Goal: Transaction & Acquisition: Purchase product/service

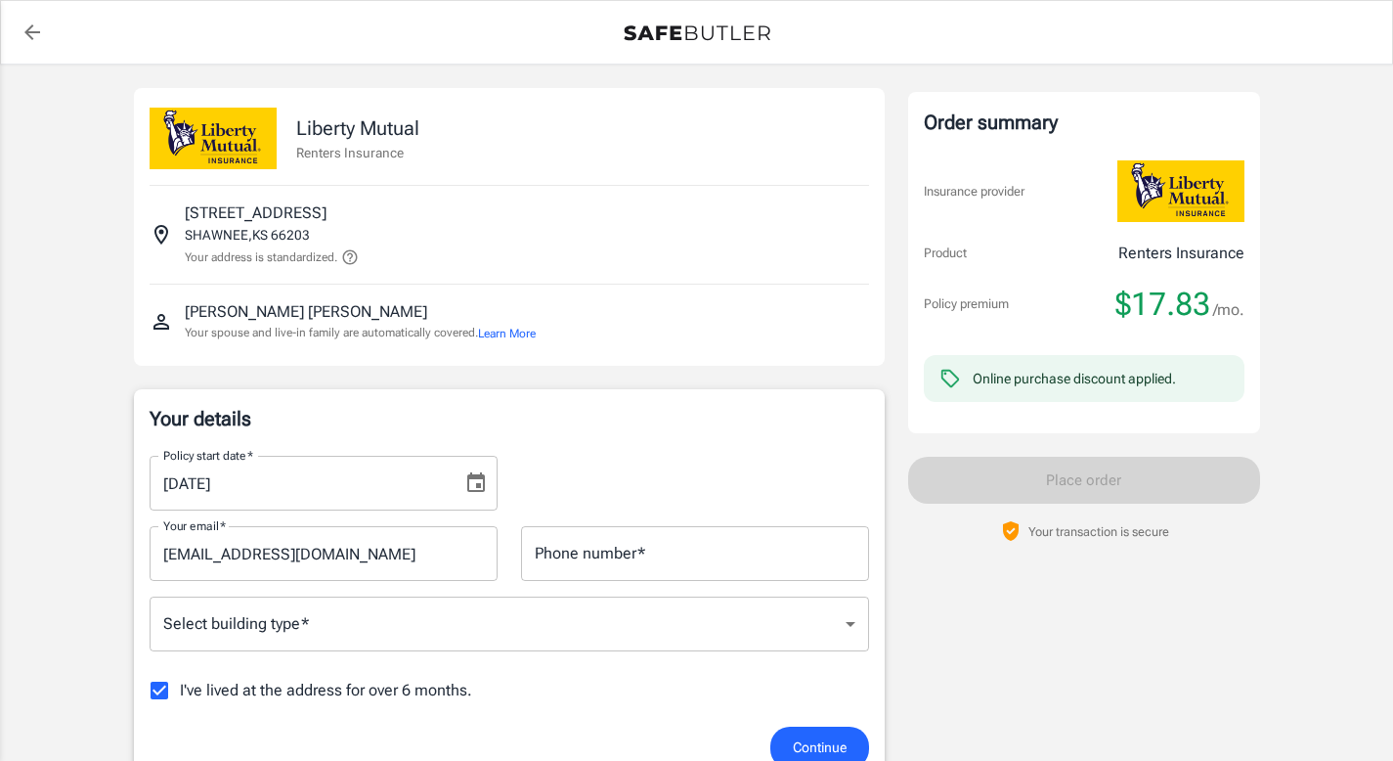
click at [483, 478] on icon "Choose date, selected date is Aug 31, 2025" at bounding box center [476, 482] width 18 height 20
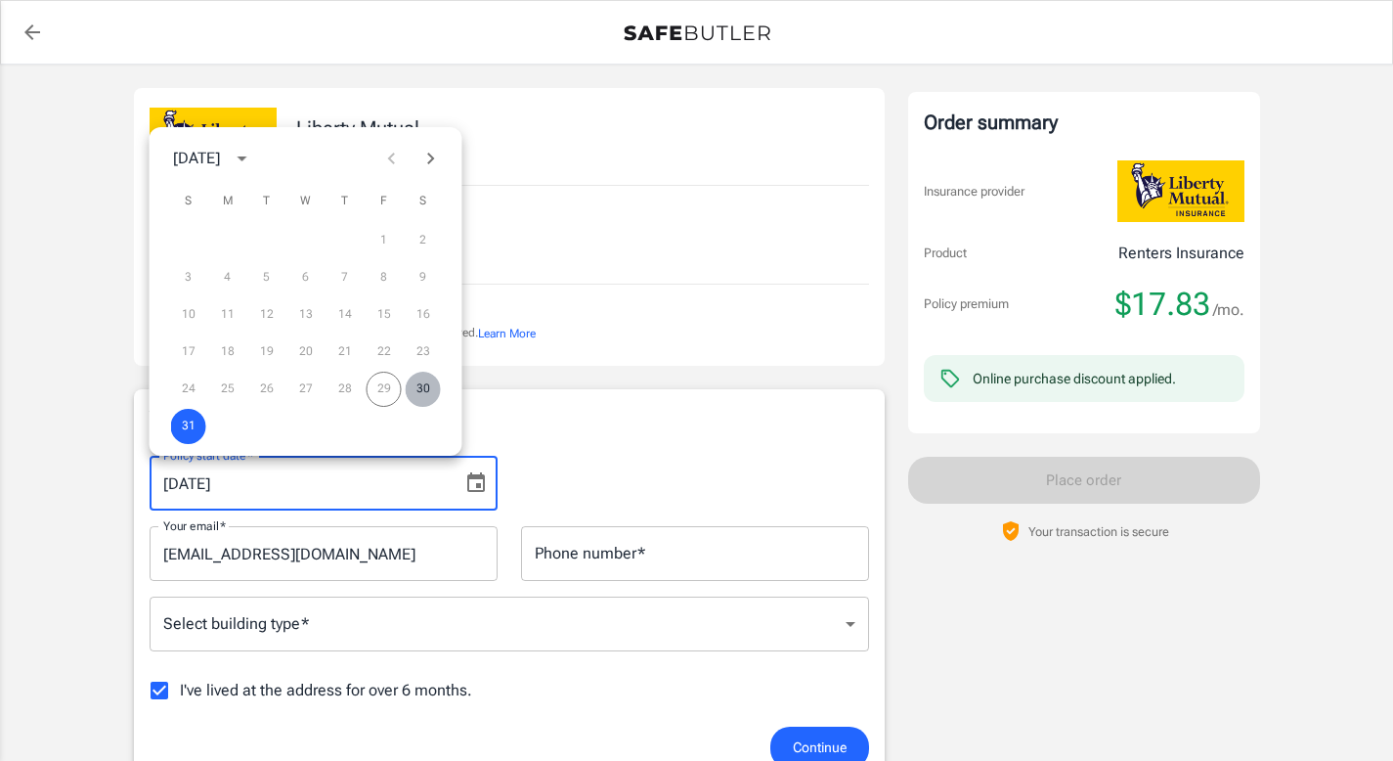
click at [420, 400] on button "30" at bounding box center [423, 389] width 35 height 35
type input "[DATE]"
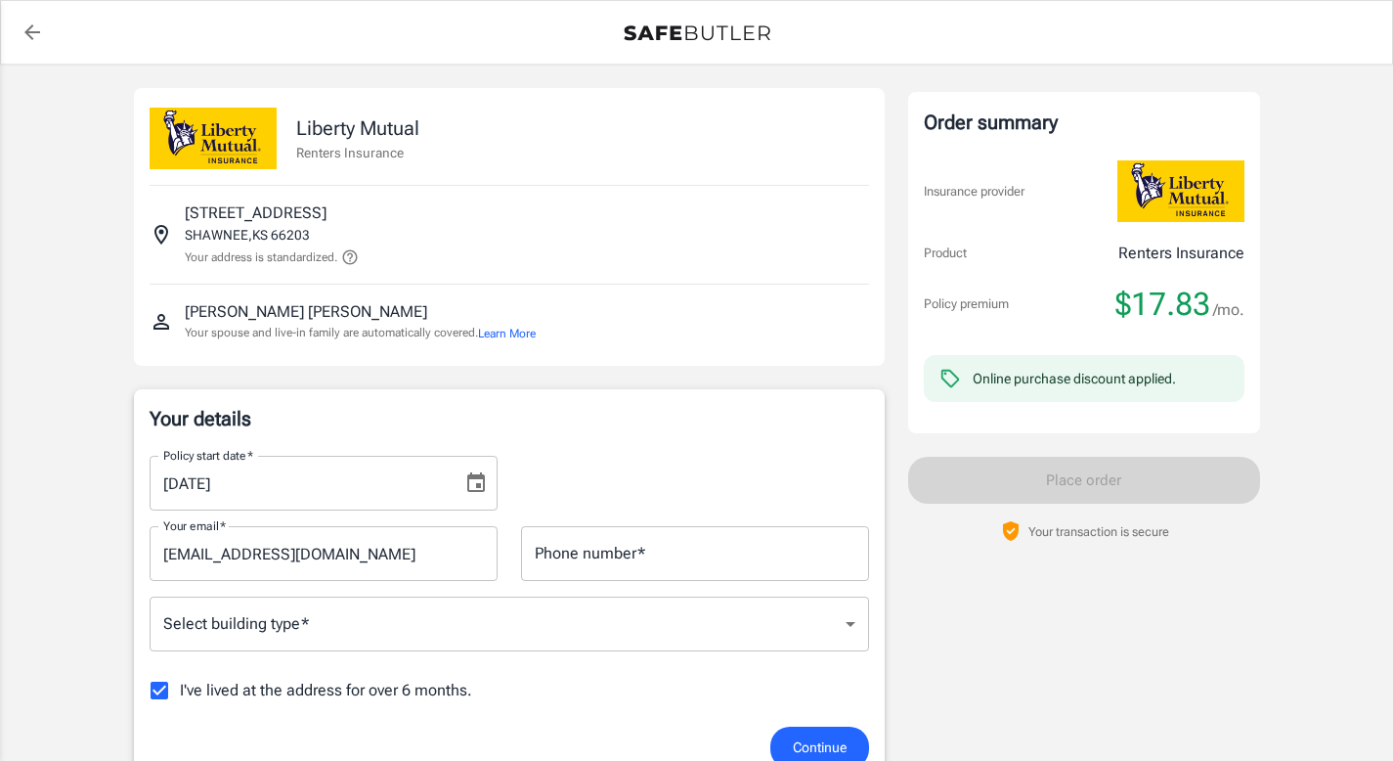
click at [548, 552] on input "Phone number   *" at bounding box center [695, 553] width 348 height 55
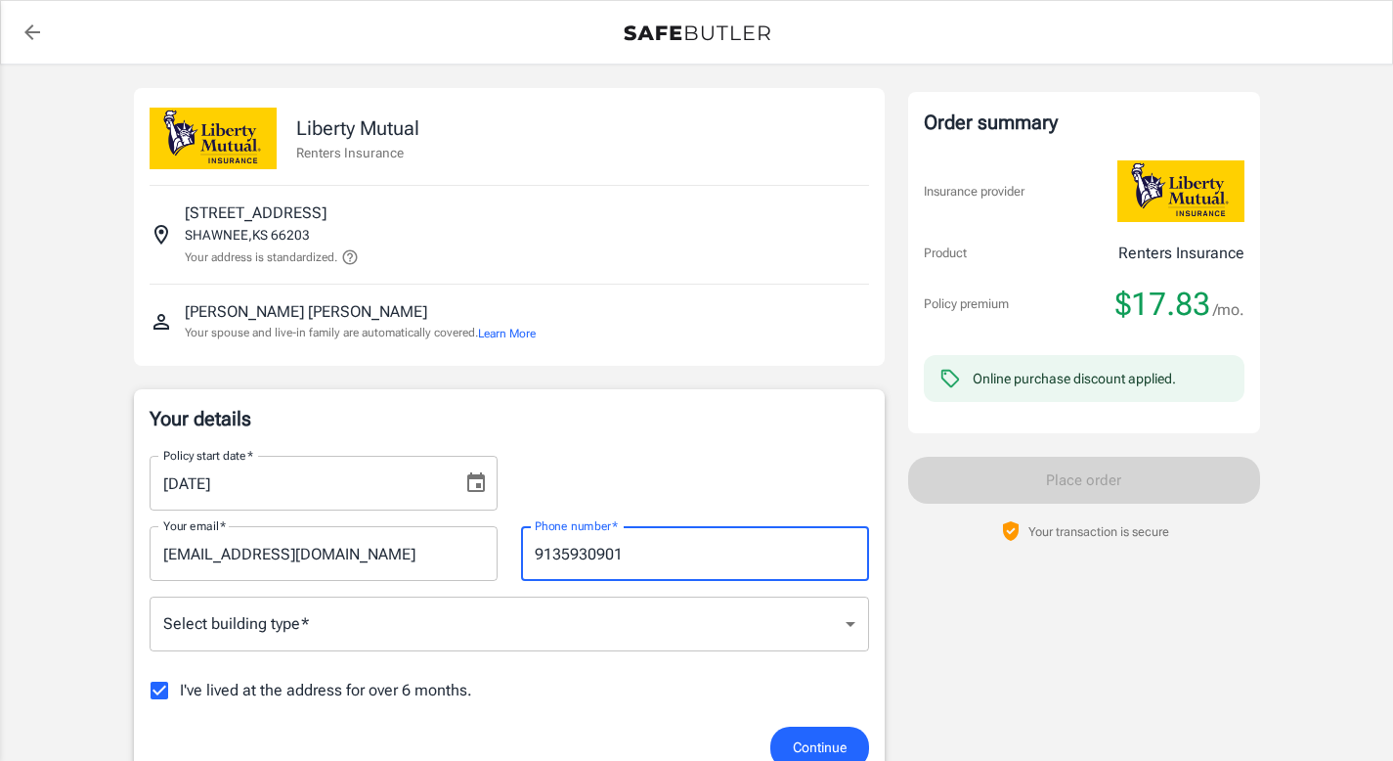
type input "9135930901"
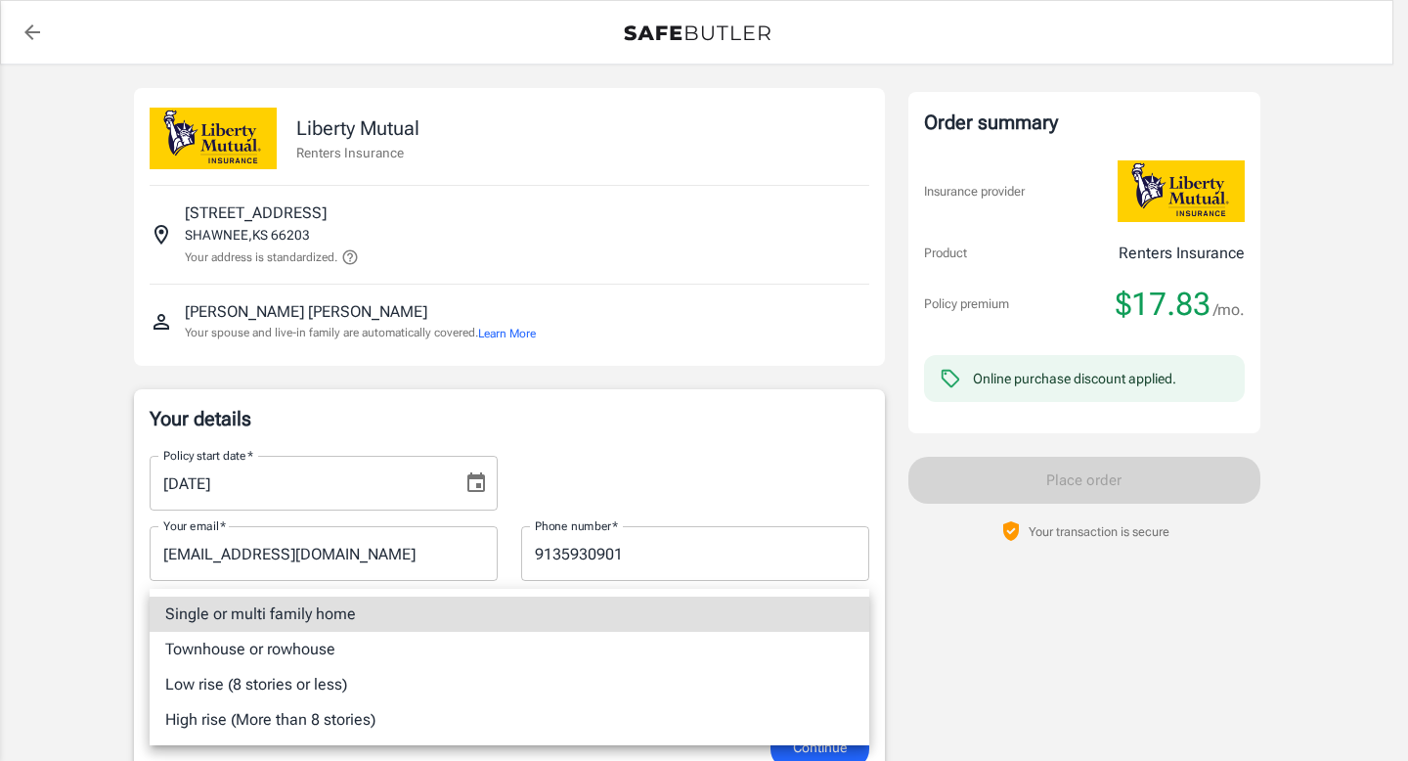
drag, startPoint x: 478, startPoint y: 609, endPoint x: 998, endPoint y: 260, distance: 626.5
click at [998, 260] on div "Single or multi family home Townhouse or rowhouse Low rise (8 stories or less) …" at bounding box center [704, 380] width 1408 height 761
click at [671, 679] on li "Low rise (8 stories or less)" at bounding box center [510, 684] width 720 height 35
type input "lowrise"
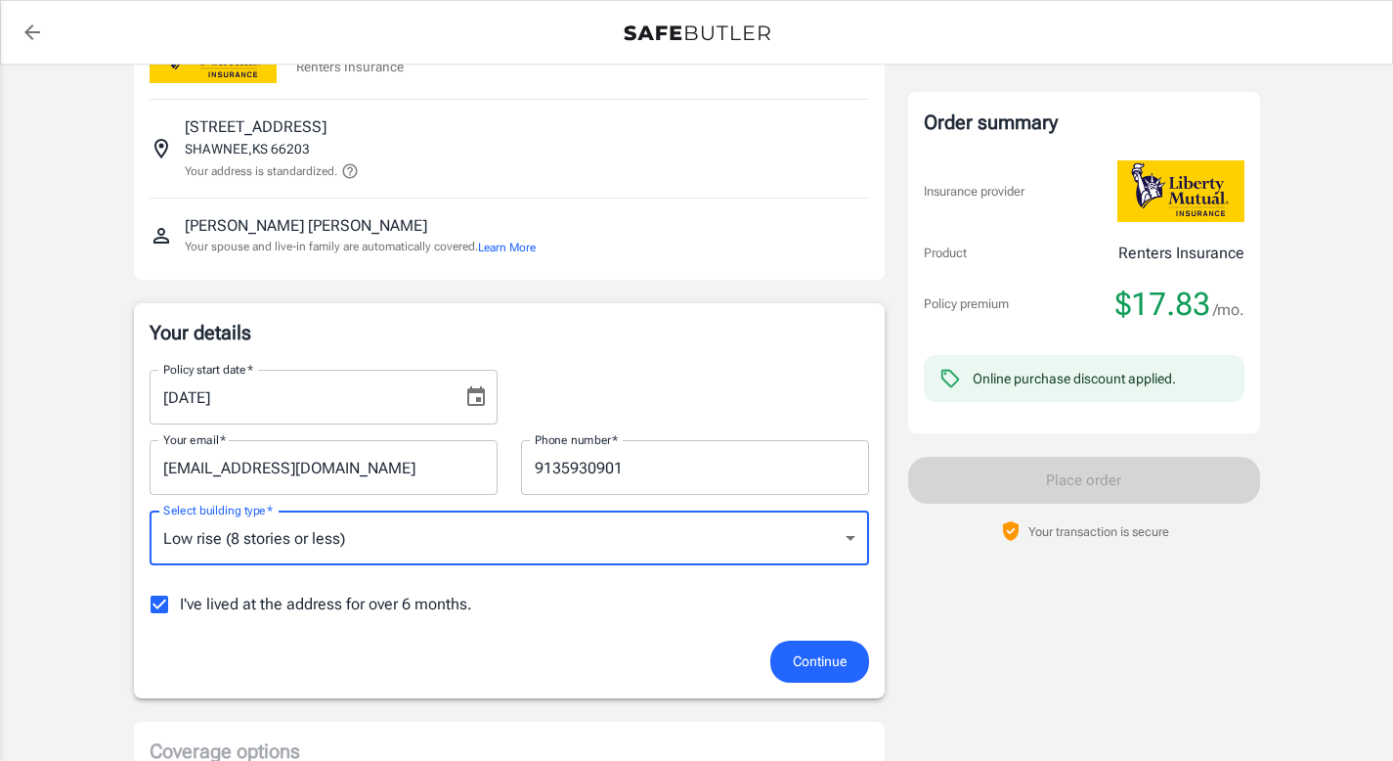
scroll to position [113, 0]
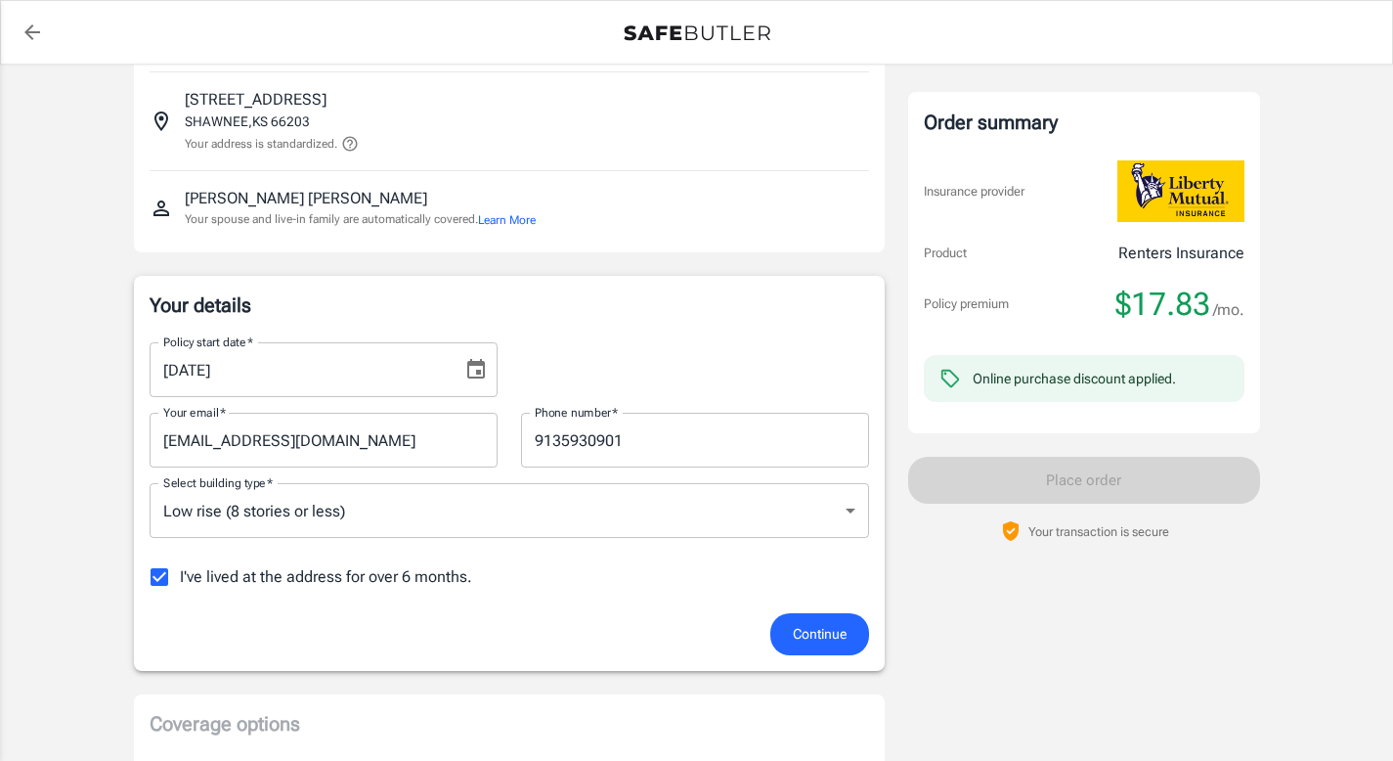
click at [287, 581] on span "I've lived at the address for over 6 months." at bounding box center [326, 576] width 292 height 23
click at [180, 581] on input "I've lived at the address for over 6 months." at bounding box center [159, 576] width 41 height 41
checkbox input "false"
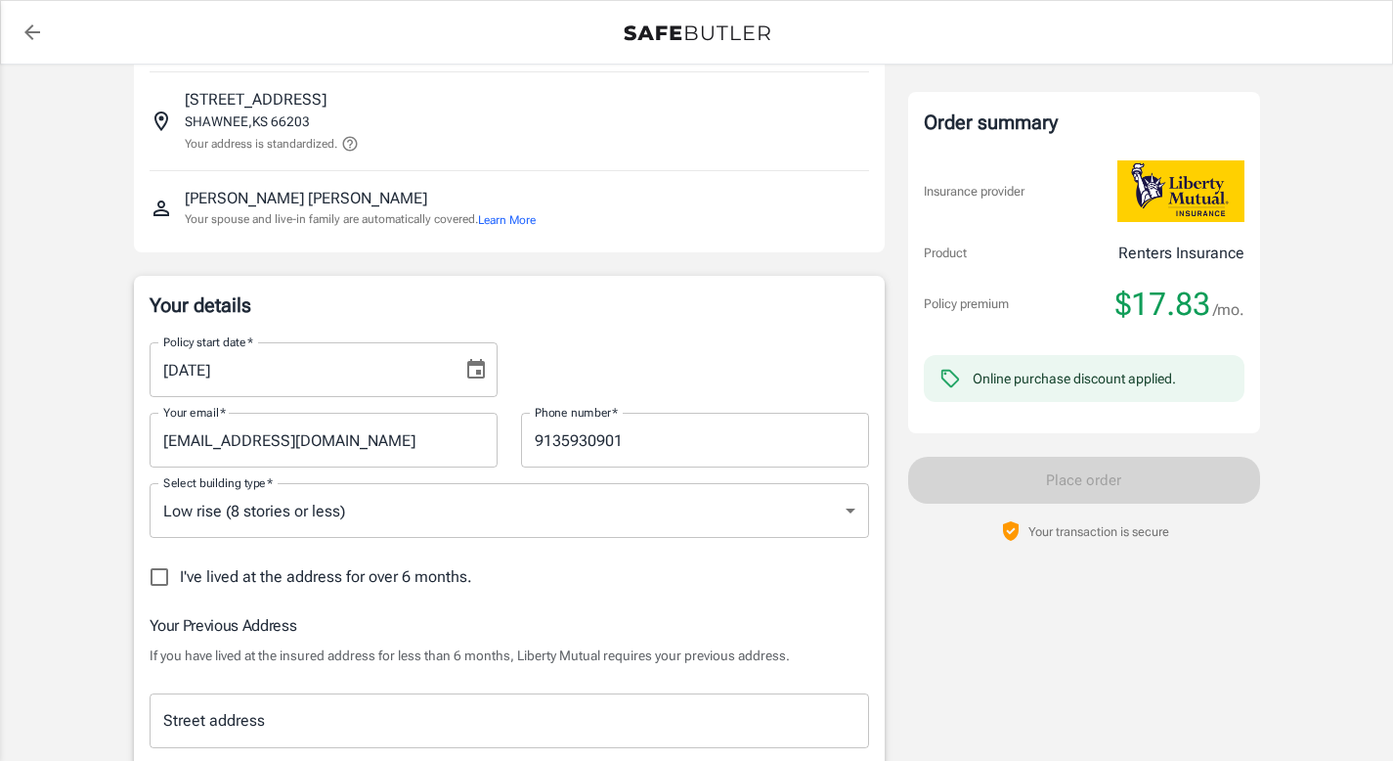
click at [331, 722] on input "Street address" at bounding box center [509, 720] width 702 height 37
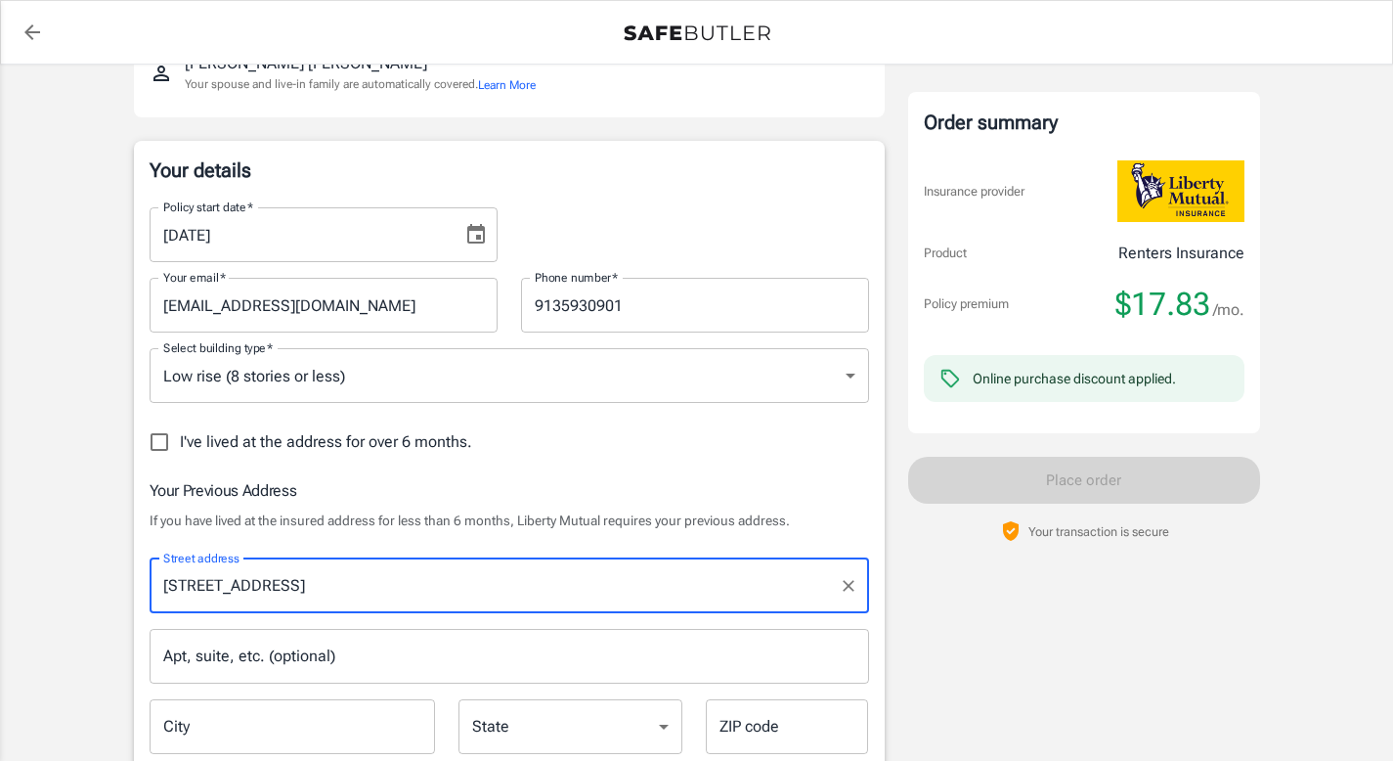
scroll to position [281, 0]
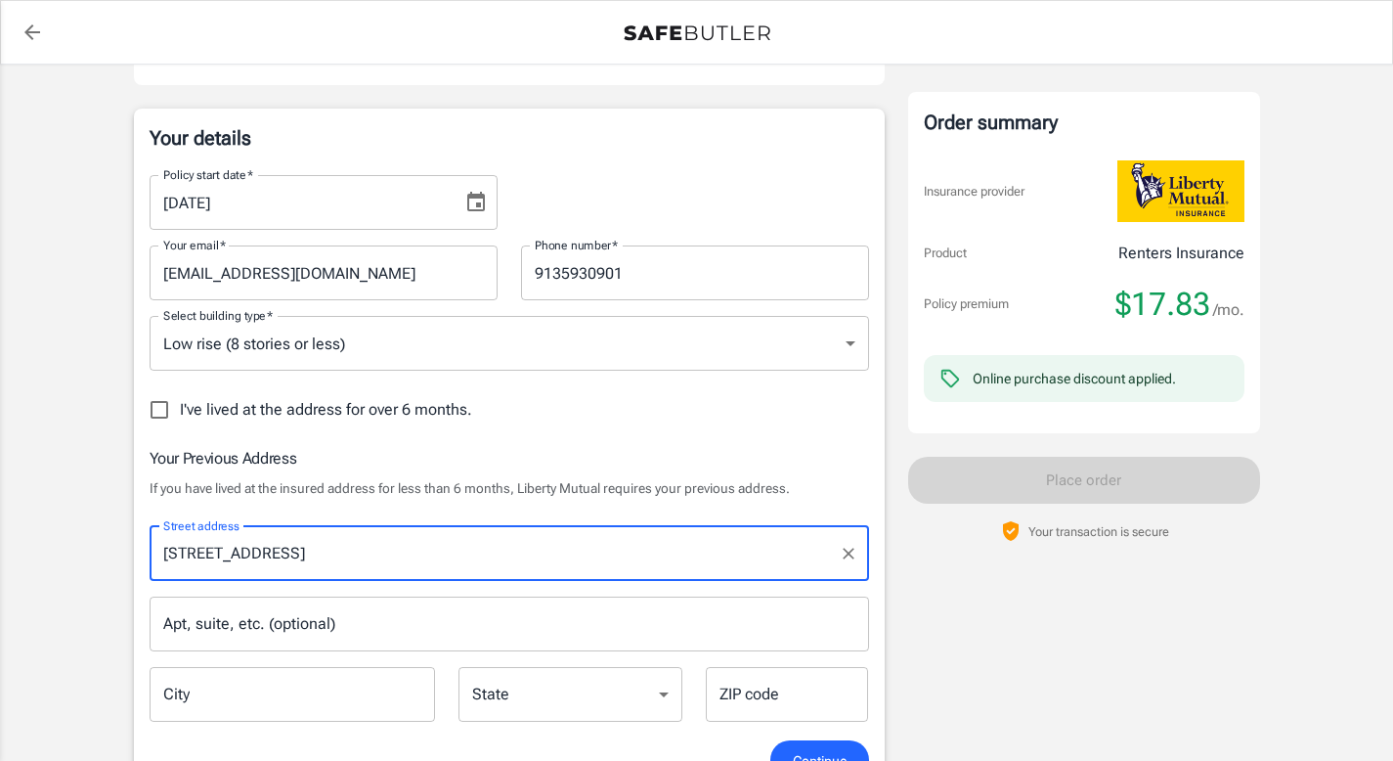
type input "[STREET_ADDRESS]"
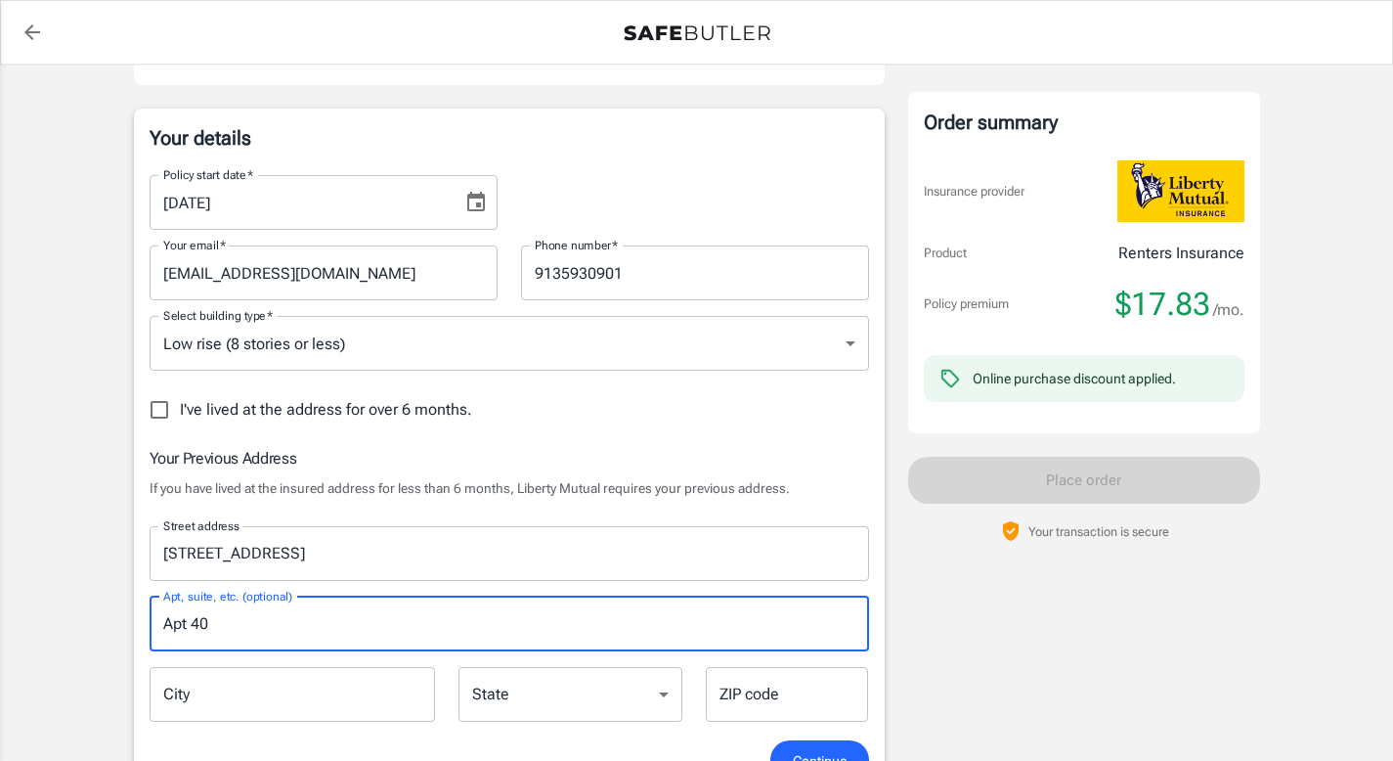
type input "Apt 40"
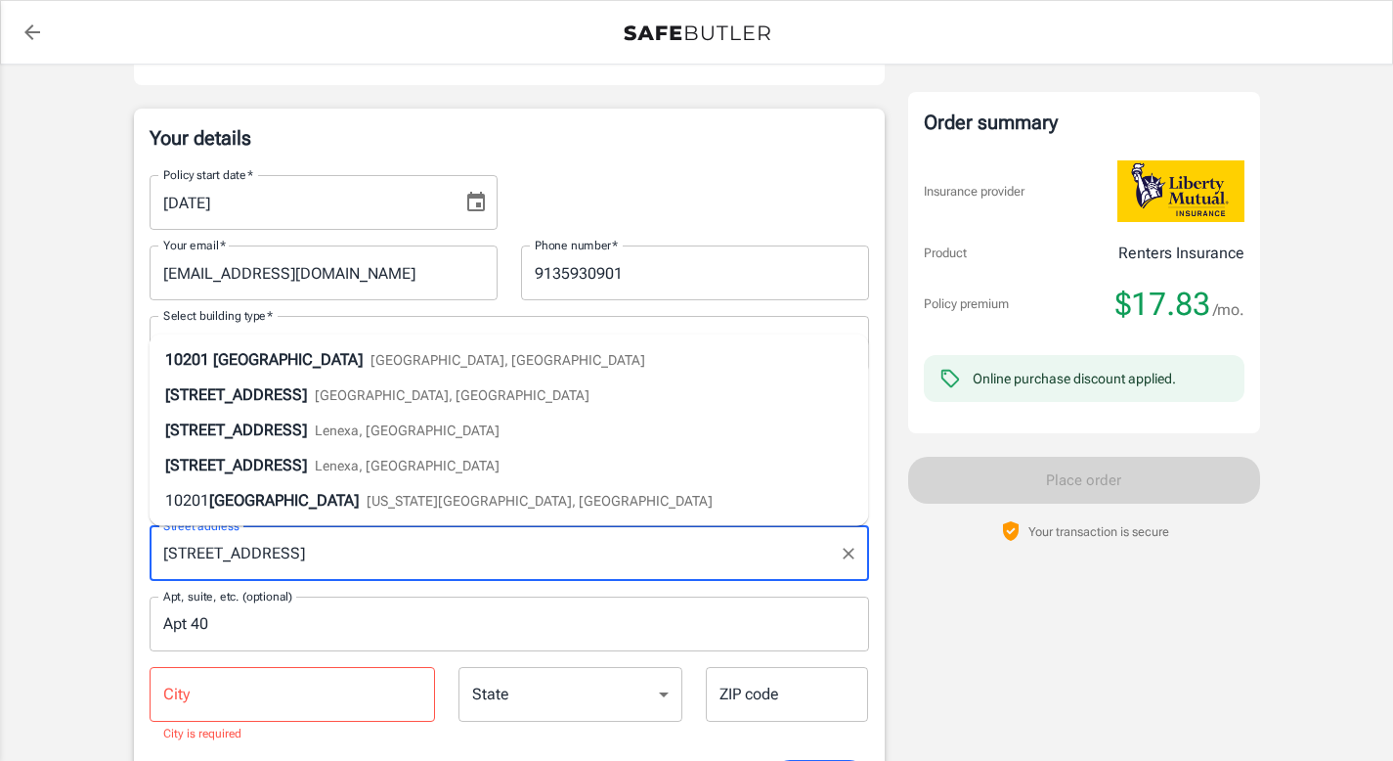
click at [407, 559] on input "[STREET_ADDRESS]" at bounding box center [494, 553] width 673 height 37
click at [414, 371] on div "[STREET_ADDRESS]" at bounding box center [405, 359] width 480 height 23
type input "[STREET_ADDRESS]"
type input "[GEOGRAPHIC_DATA]"
select select "KS"
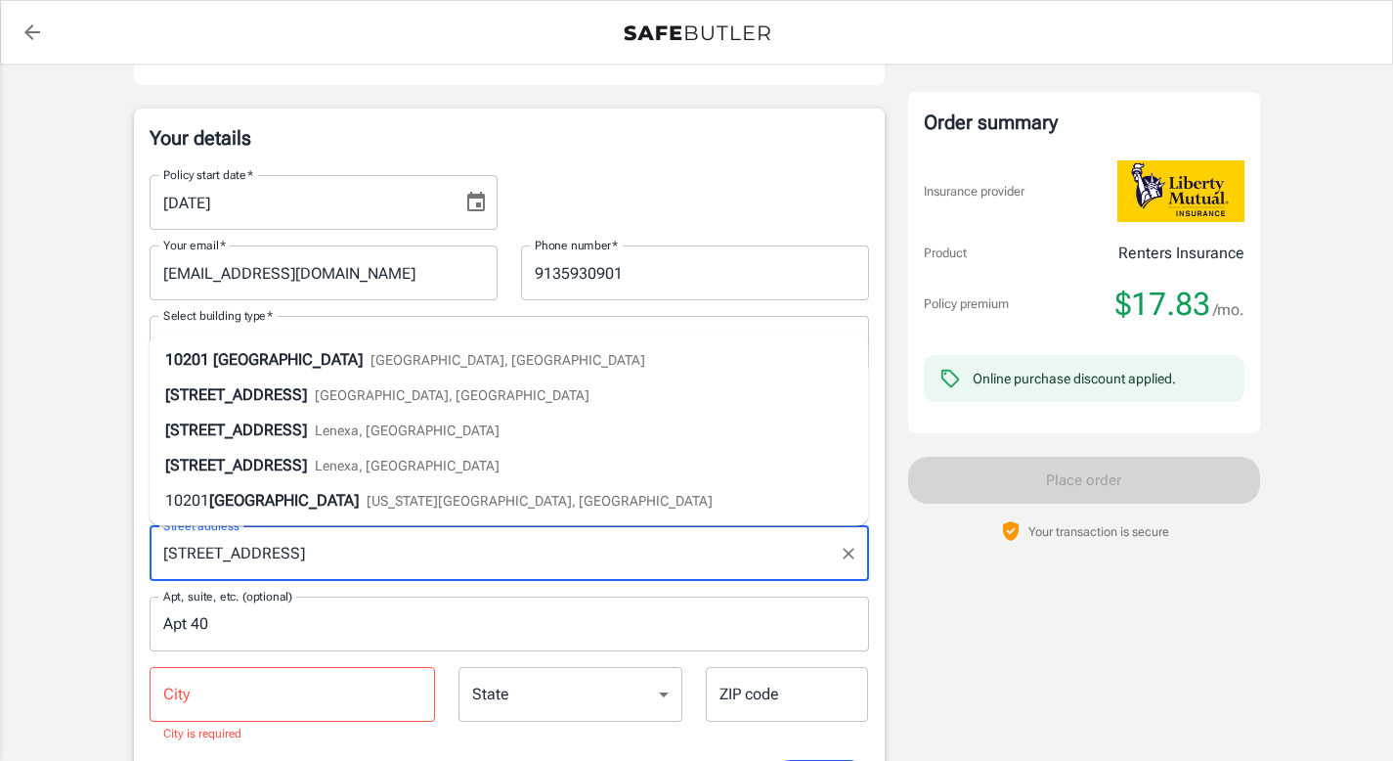
type input "66204"
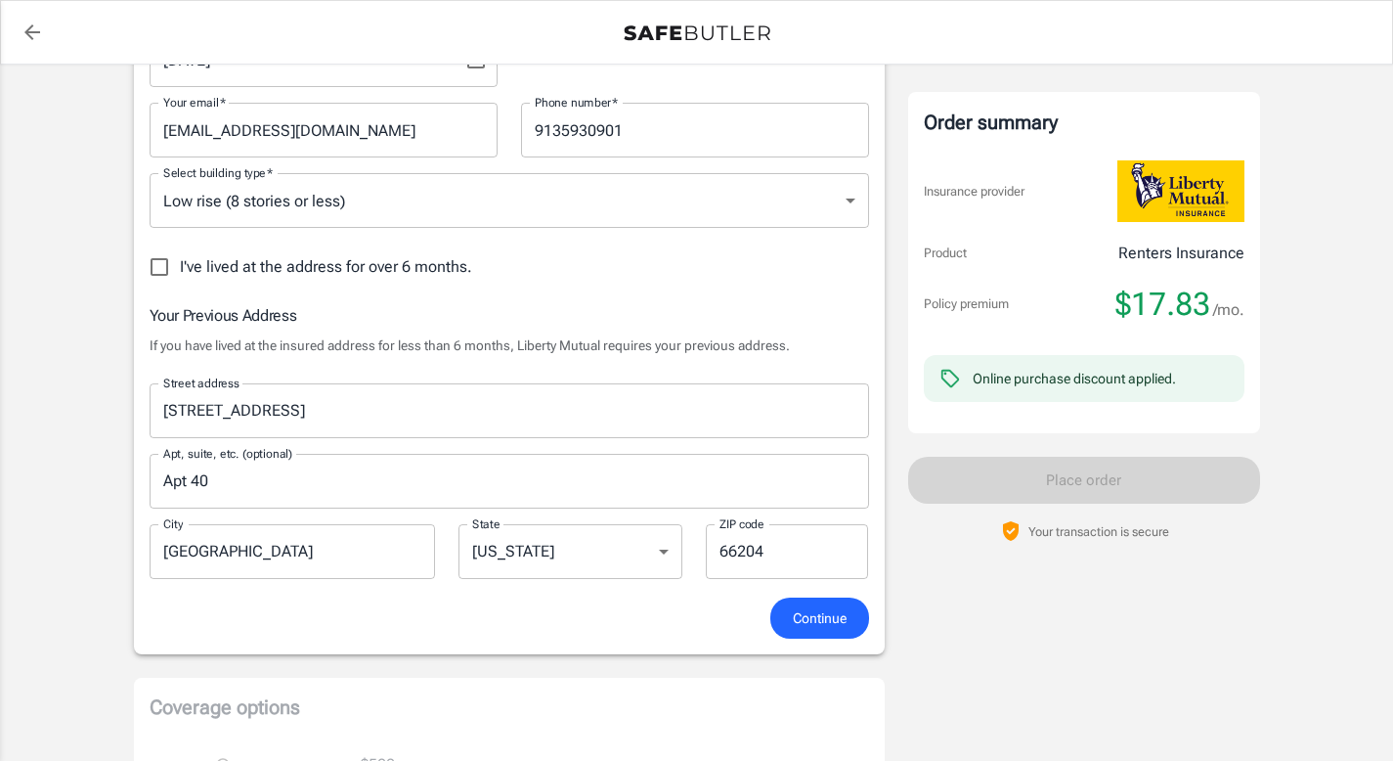
scroll to position [548, 0]
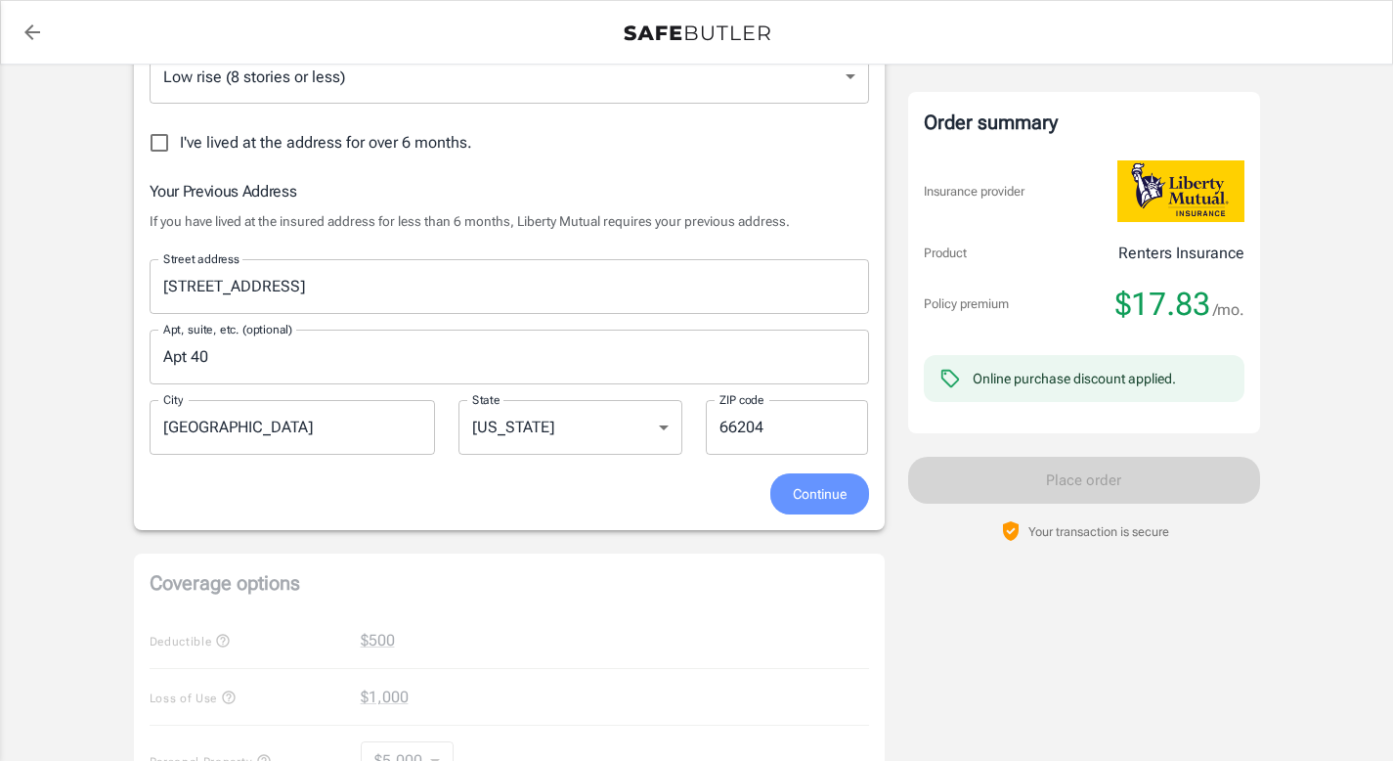
click at [813, 499] on span "Continue" at bounding box center [820, 494] width 54 height 24
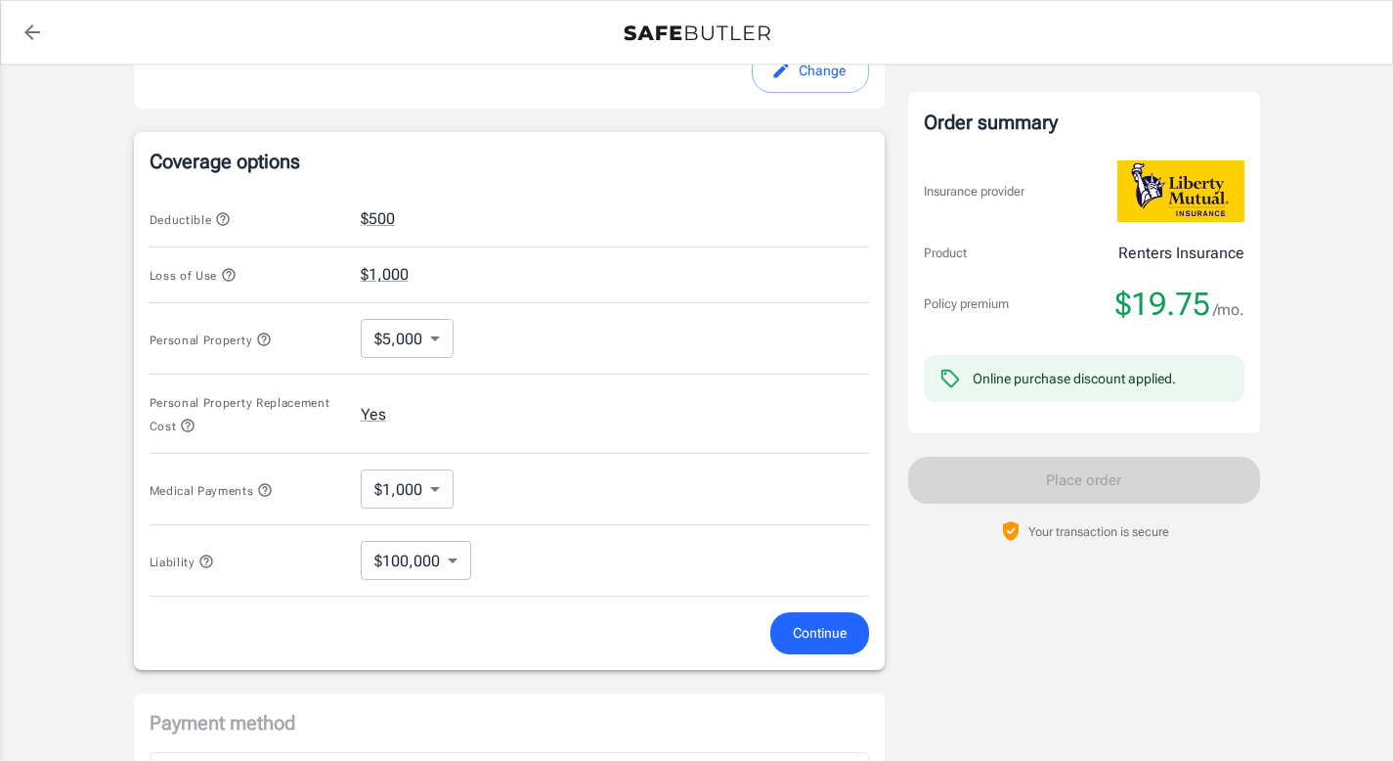
scroll to position [414, 0]
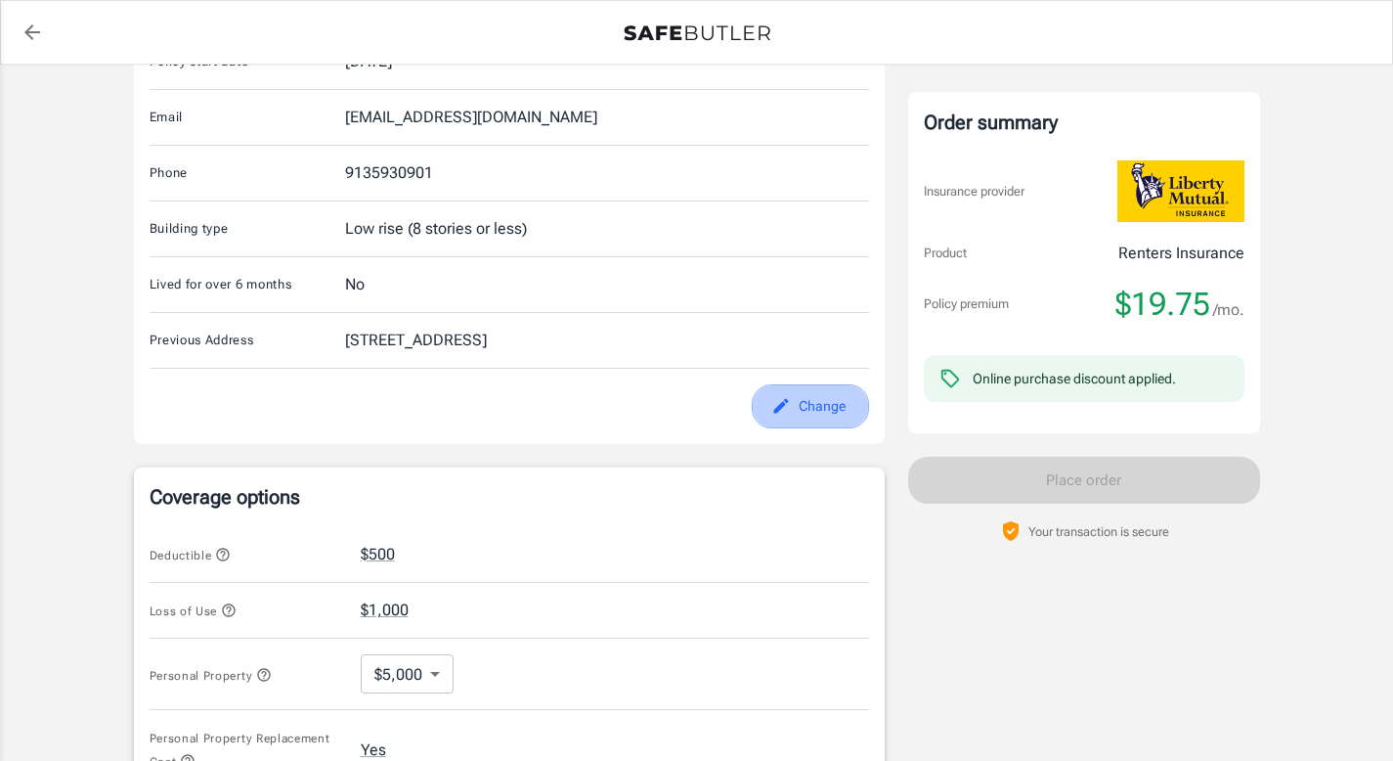
click at [755, 395] on button "Change" at bounding box center [810, 406] width 117 height 44
select select "KS"
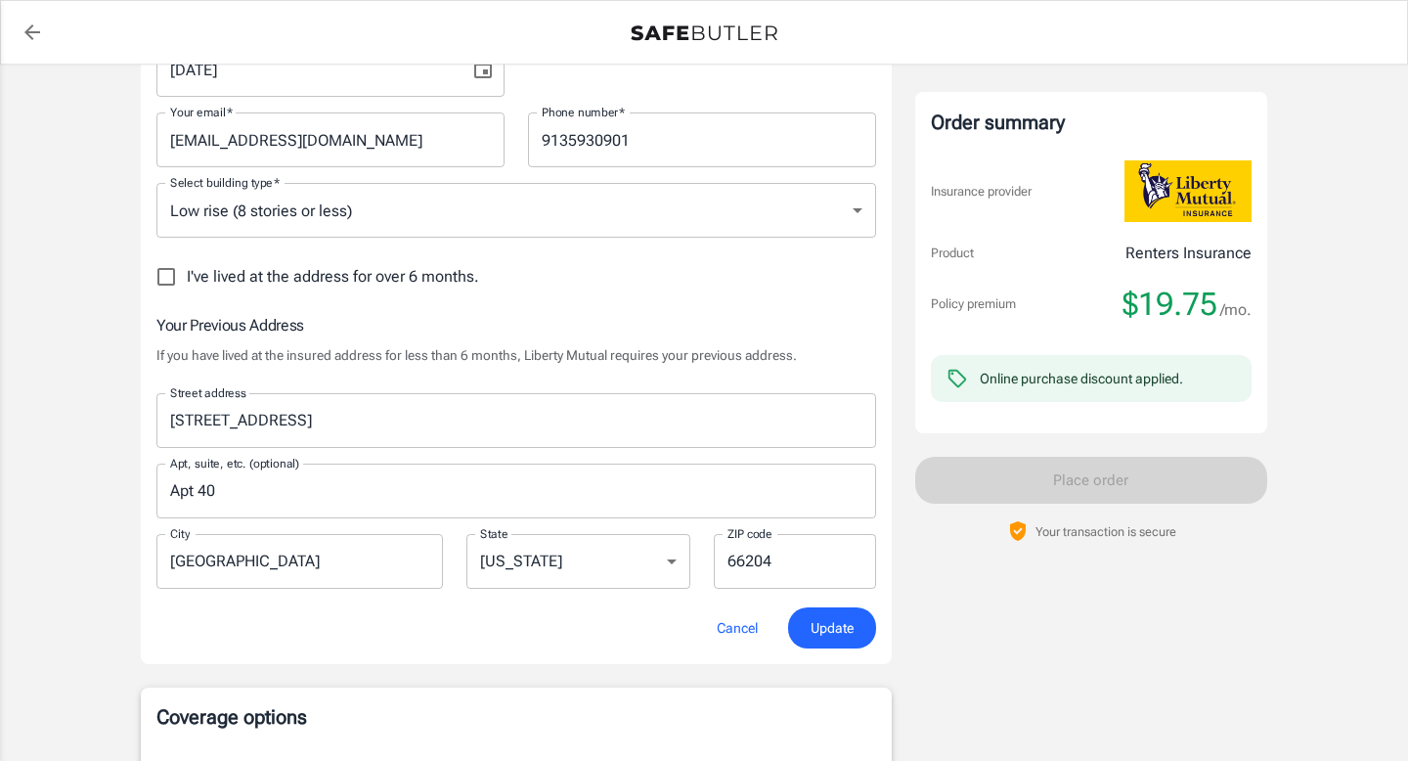
click at [462, 227] on body "Policy premium $ 19.75 /mo Liberty Mutual Renters Insurance [STREET_ADDRESS] Yo…" at bounding box center [704, 657] width 1408 height 2143
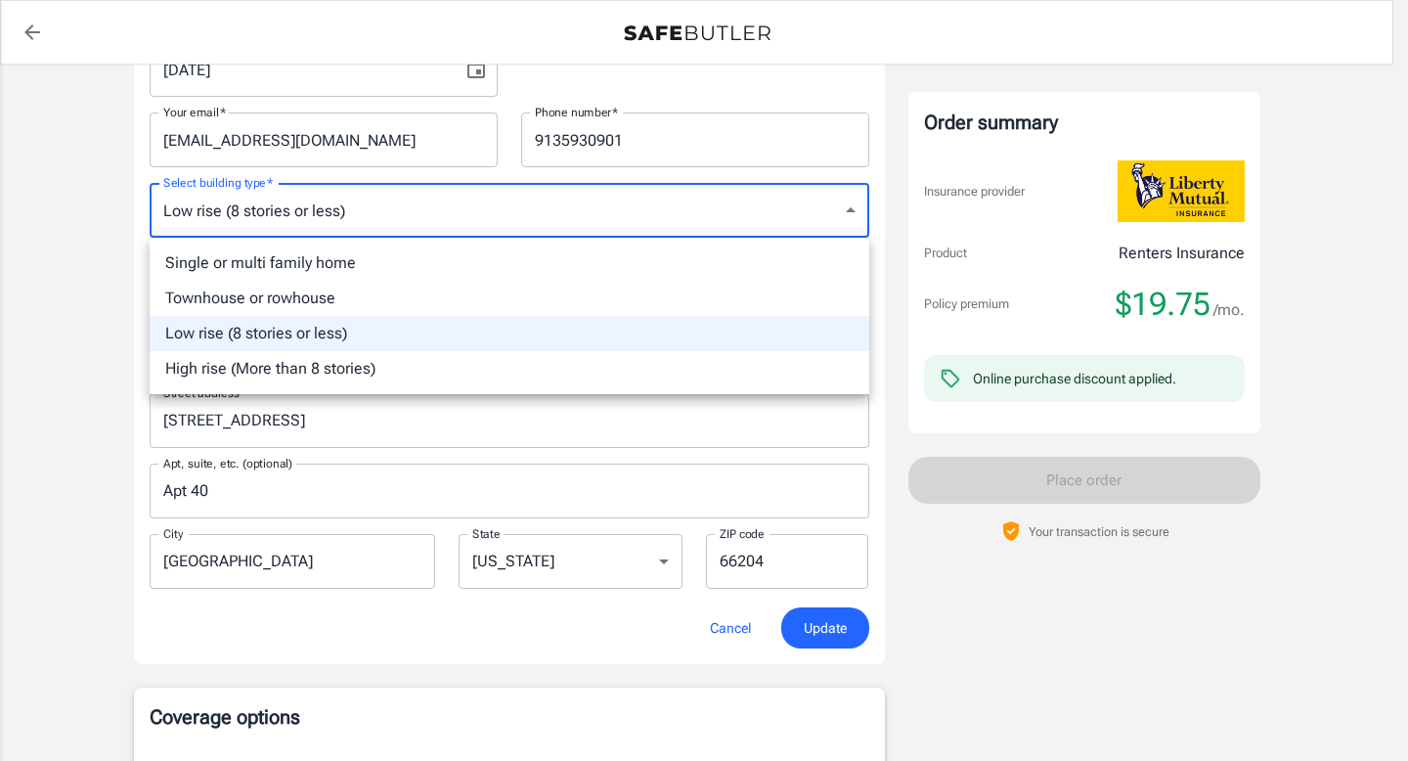
click at [457, 260] on li "Single or multi family home" at bounding box center [510, 262] width 720 height 35
type input "singlefamily"
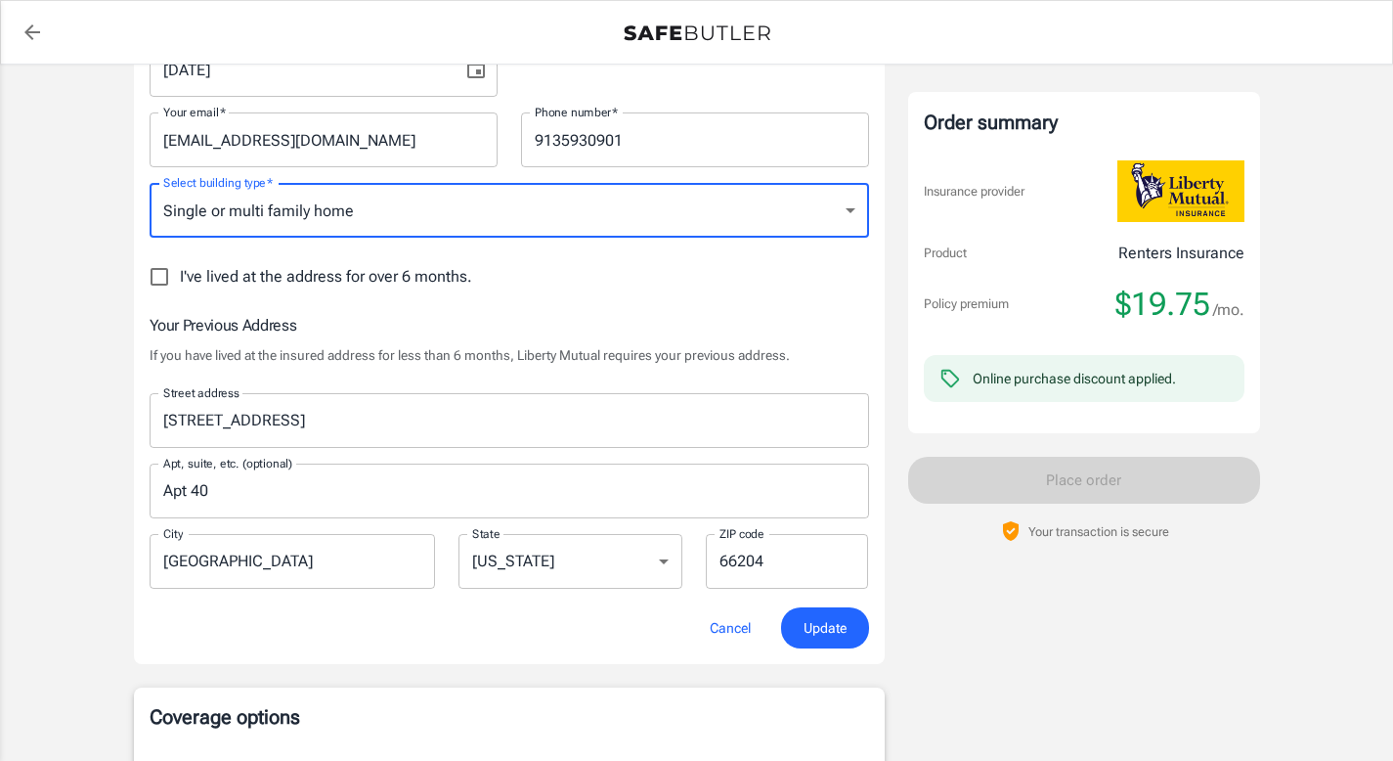
click at [843, 598] on div "Your Previous Address If you have lived at the insured address for less than 6 …" at bounding box center [510, 460] width 720 height 294
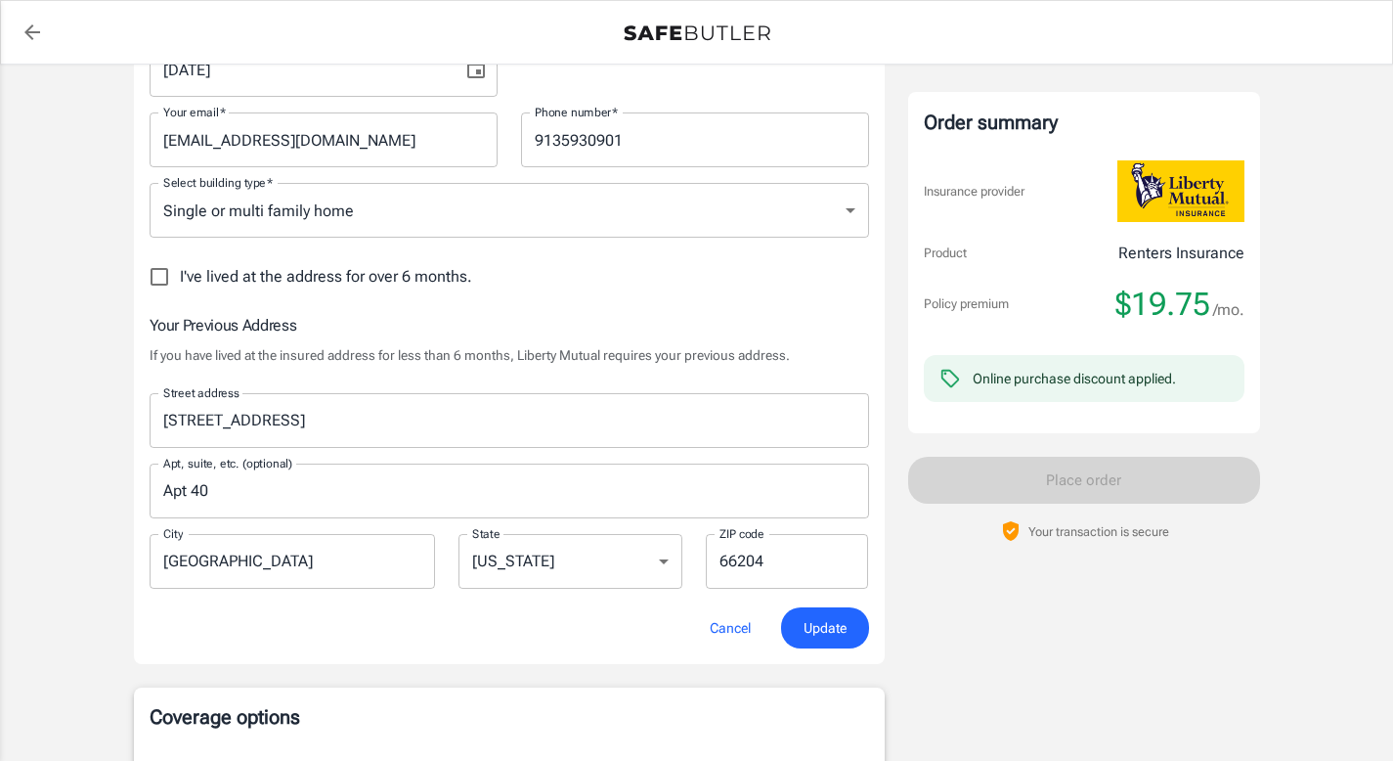
click at [830, 613] on button "Update" at bounding box center [825, 628] width 88 height 42
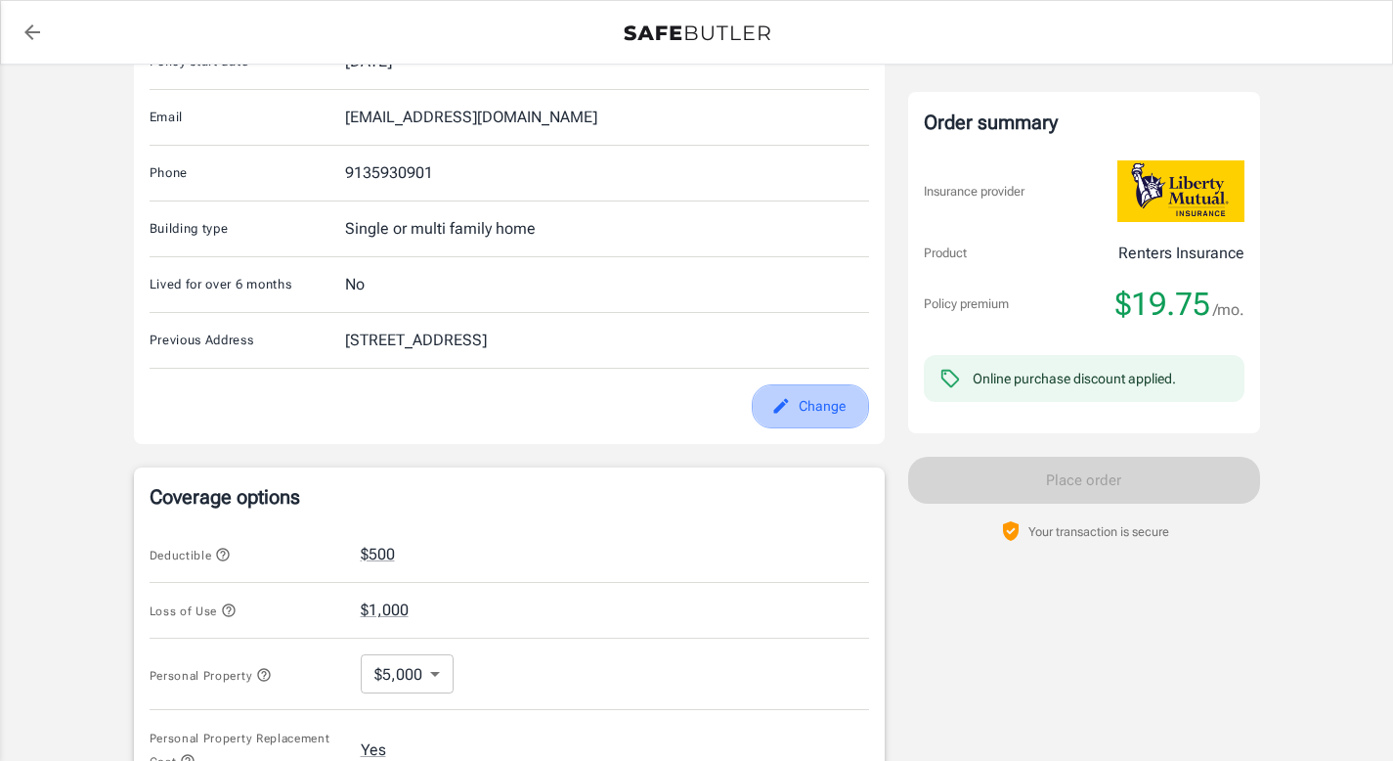
click at [840, 405] on button "Change" at bounding box center [810, 406] width 117 height 44
select select "KS"
